Goal: Connect with others: Participate in discussion

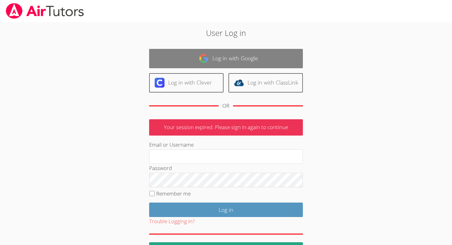
click at [292, 55] on link "Log in with Google" at bounding box center [226, 58] width 154 height 19
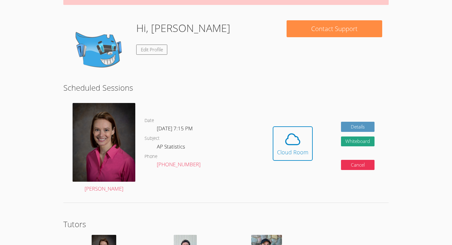
scroll to position [82, 0]
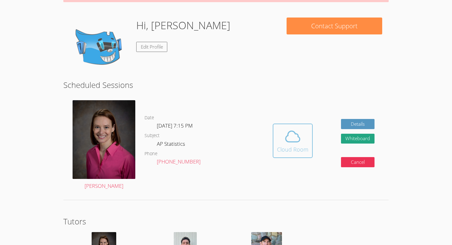
click at [289, 145] on div "Cloud Room" at bounding box center [292, 149] width 31 height 9
click at [352, 134] on button "Whiteboard" at bounding box center [358, 139] width 34 height 10
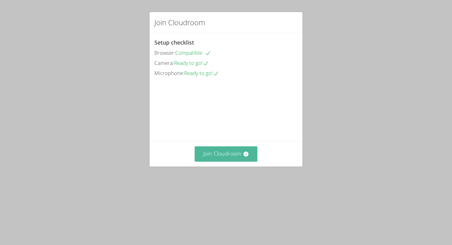
click at [248, 161] on button "Join Cloudroom" at bounding box center [226, 153] width 63 height 15
